Goal: Task Accomplishment & Management: Manage account settings

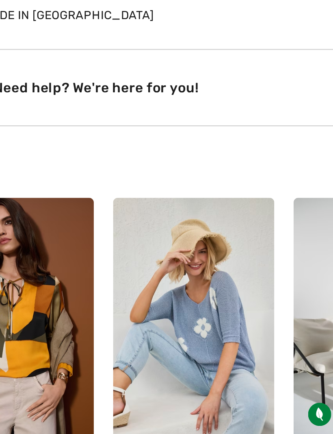
scroll to position [400, 0]
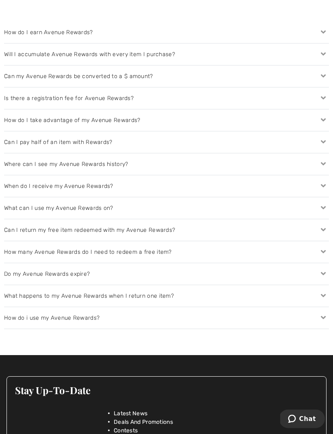
scroll to position [908, 0]
click at [123, 119] on div "How do I take advantage of my Avenue Rewards?" at bounding box center [166, 120] width 325 height 22
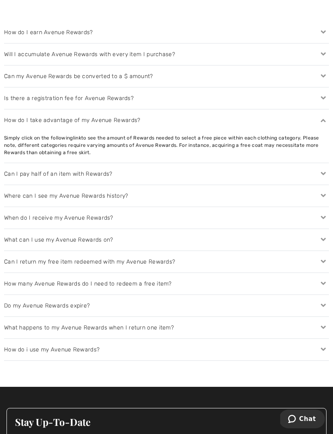
click at [104, 176] on div "Can I pay half of an item with Rewards?" at bounding box center [166, 174] width 325 height 22
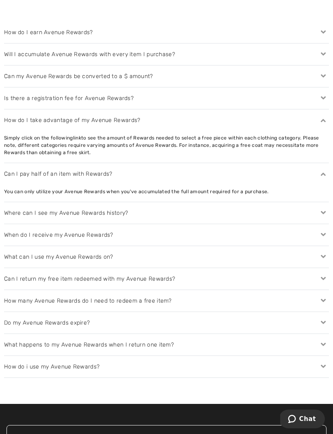
click at [112, 213] on div "Where can I see my Avenue Rewards history?" at bounding box center [166, 213] width 325 height 22
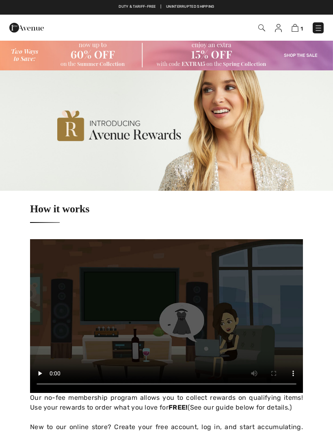
checkbox input "true"
click at [302, 26] on span "1" at bounding box center [302, 29] width 2 height 6
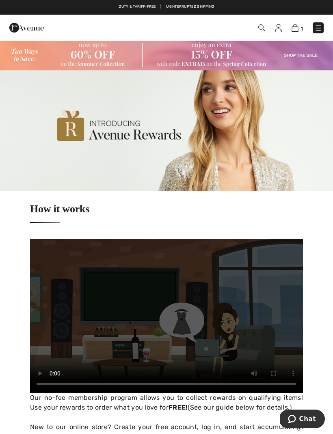
click at [298, 26] on img at bounding box center [295, 28] width 7 height 8
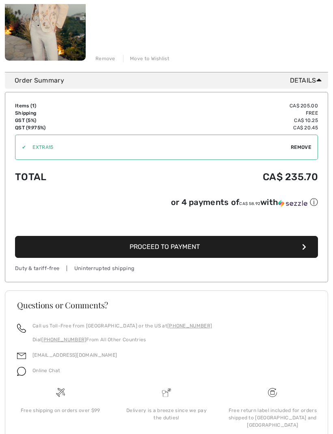
scroll to position [182, 0]
